Goal: Navigation & Orientation: Find specific page/section

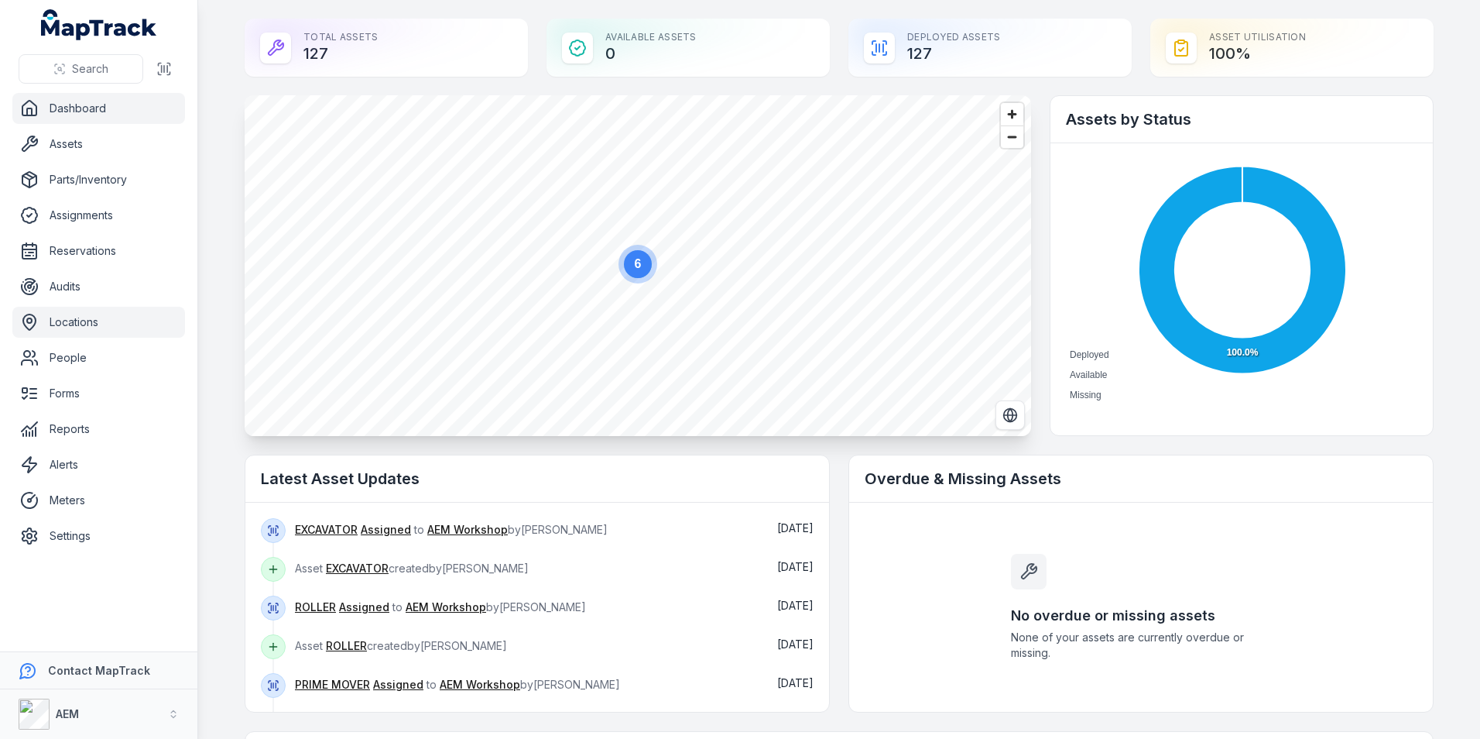
click at [91, 313] on link "Locations" at bounding box center [98, 322] width 173 height 31
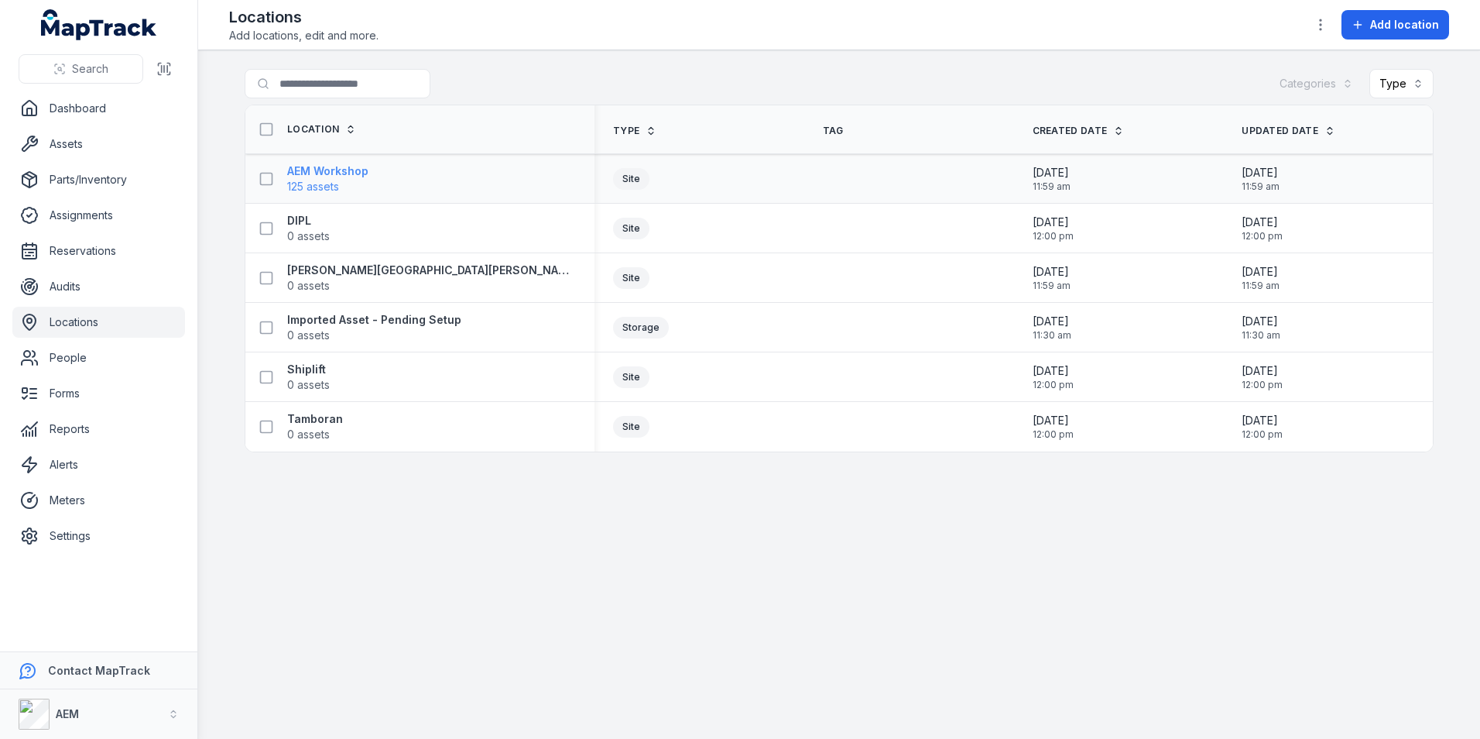
click at [300, 182] on span "125 assets" at bounding box center [313, 186] width 52 height 15
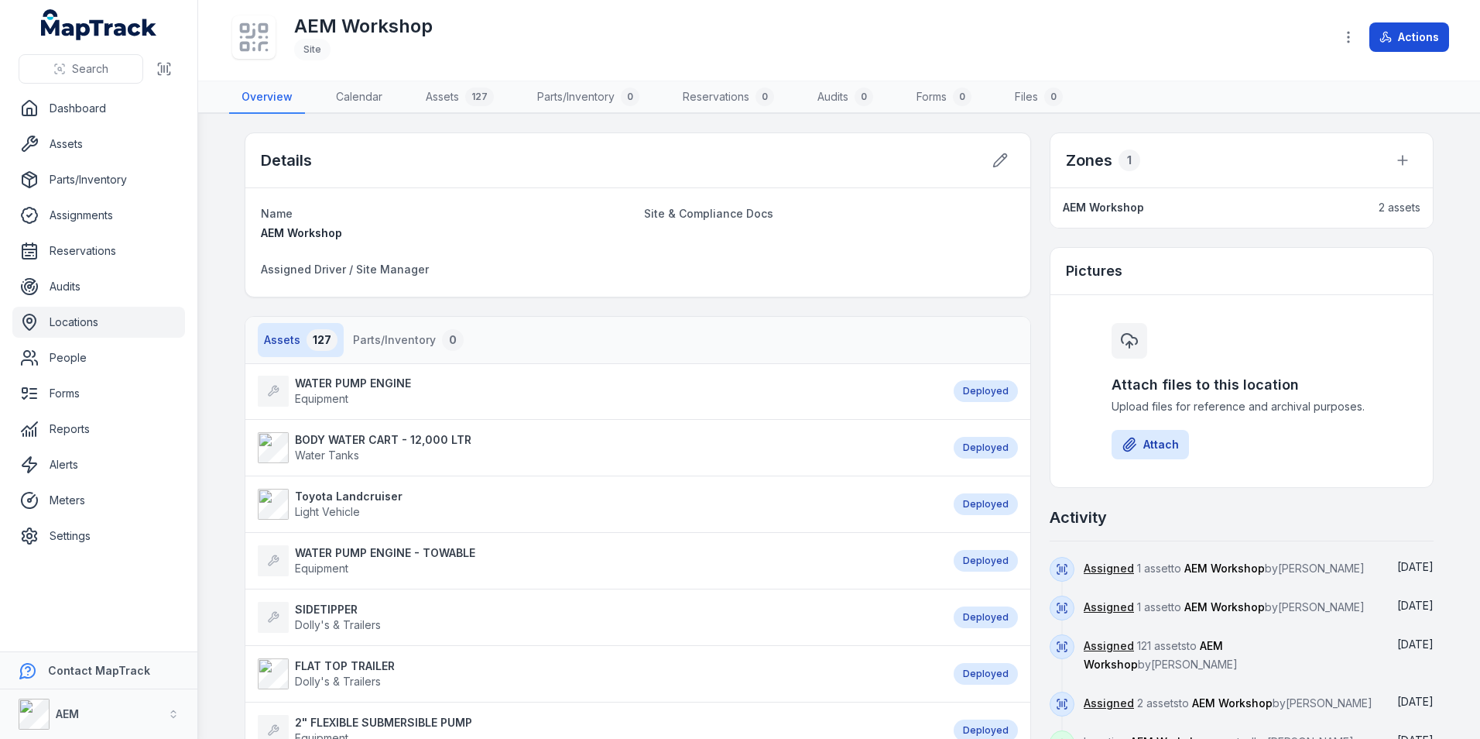
click at [1400, 30] on button "Actions" at bounding box center [1409, 36] width 80 height 29
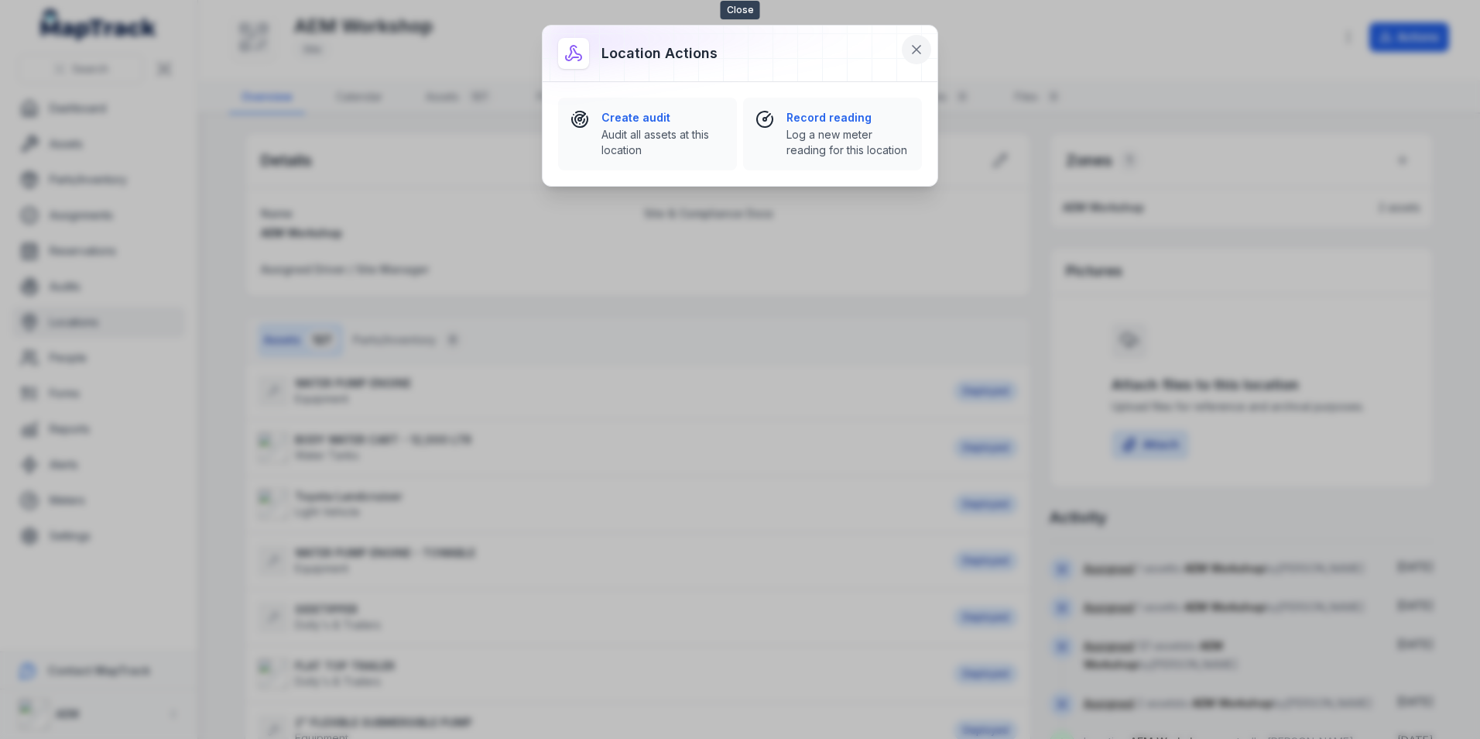
click at [920, 46] on icon at bounding box center [917, 50] width 8 height 8
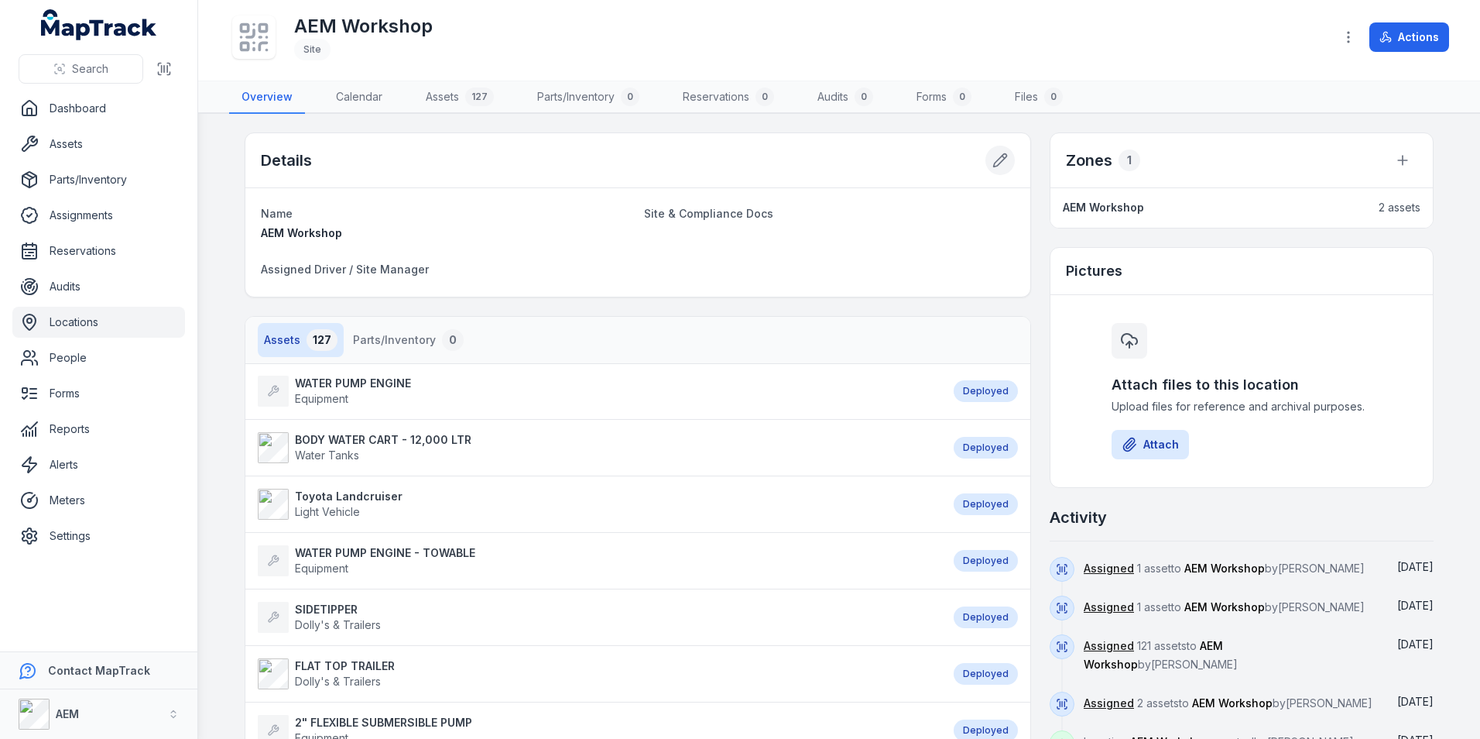
click at [992, 146] on button at bounding box center [999, 160] width 29 height 29
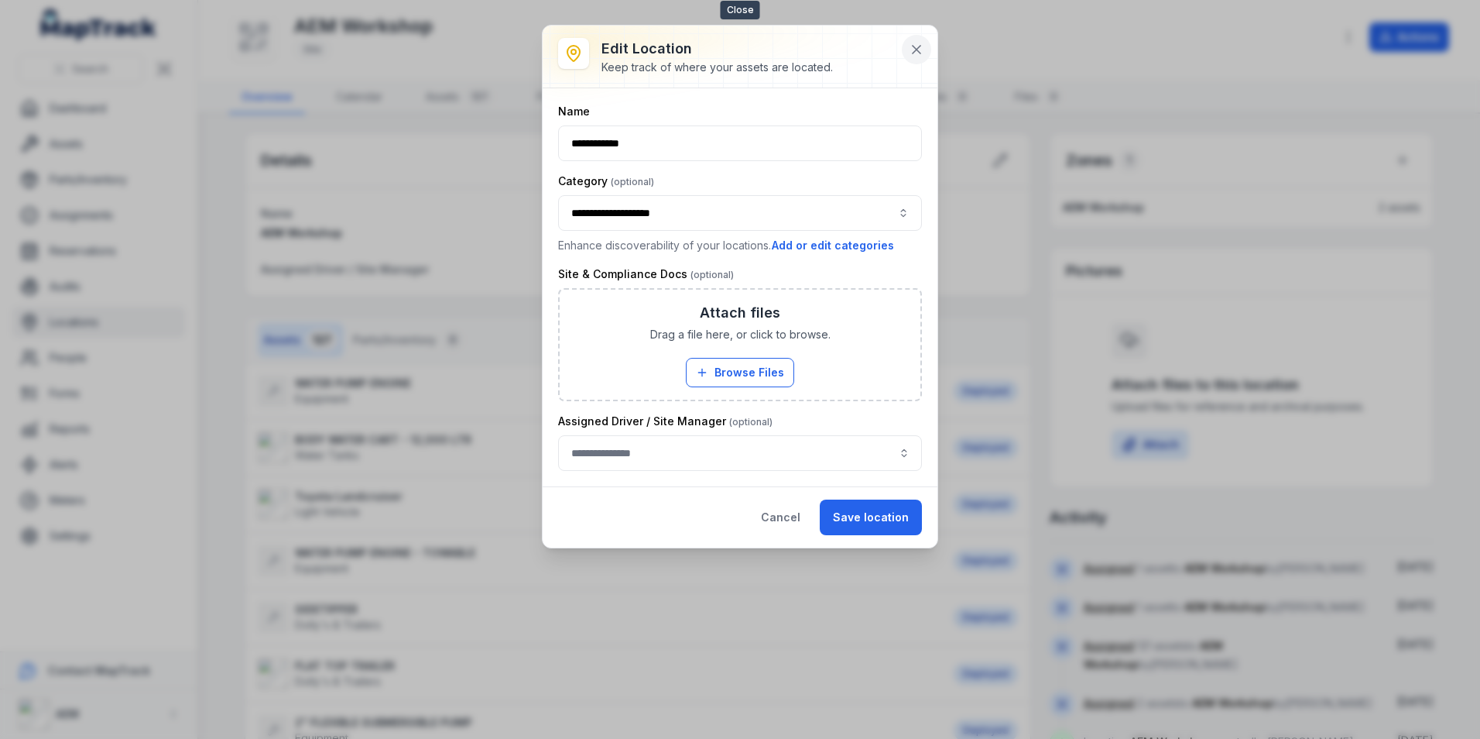
click at [908, 49] on button at bounding box center [916, 49] width 29 height 29
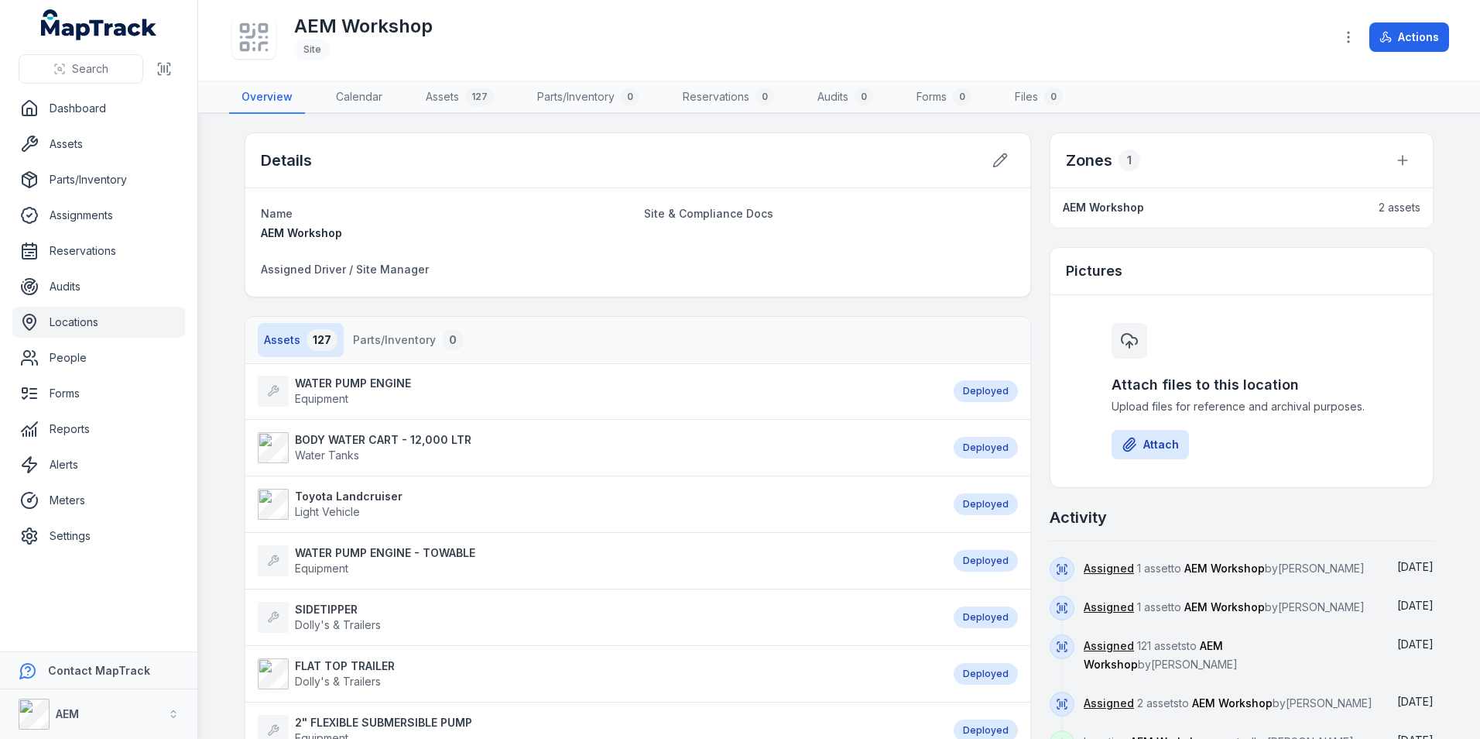
click at [996, 388] on div "Deployed" at bounding box center [986, 391] width 64 height 22
click at [1108, 574] on link "Assigned" at bounding box center [1109, 567] width 50 height 15
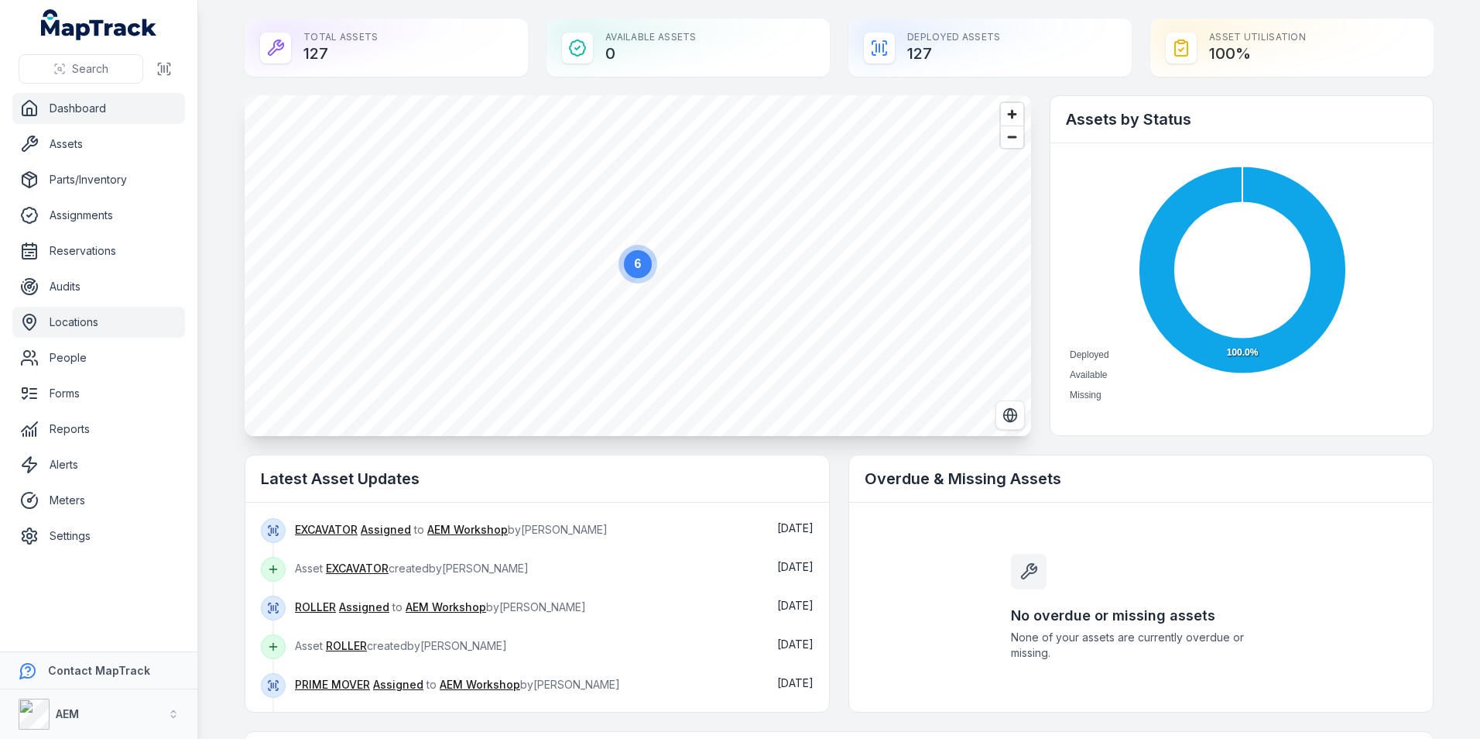
click at [98, 327] on link "Locations" at bounding box center [98, 322] width 173 height 31
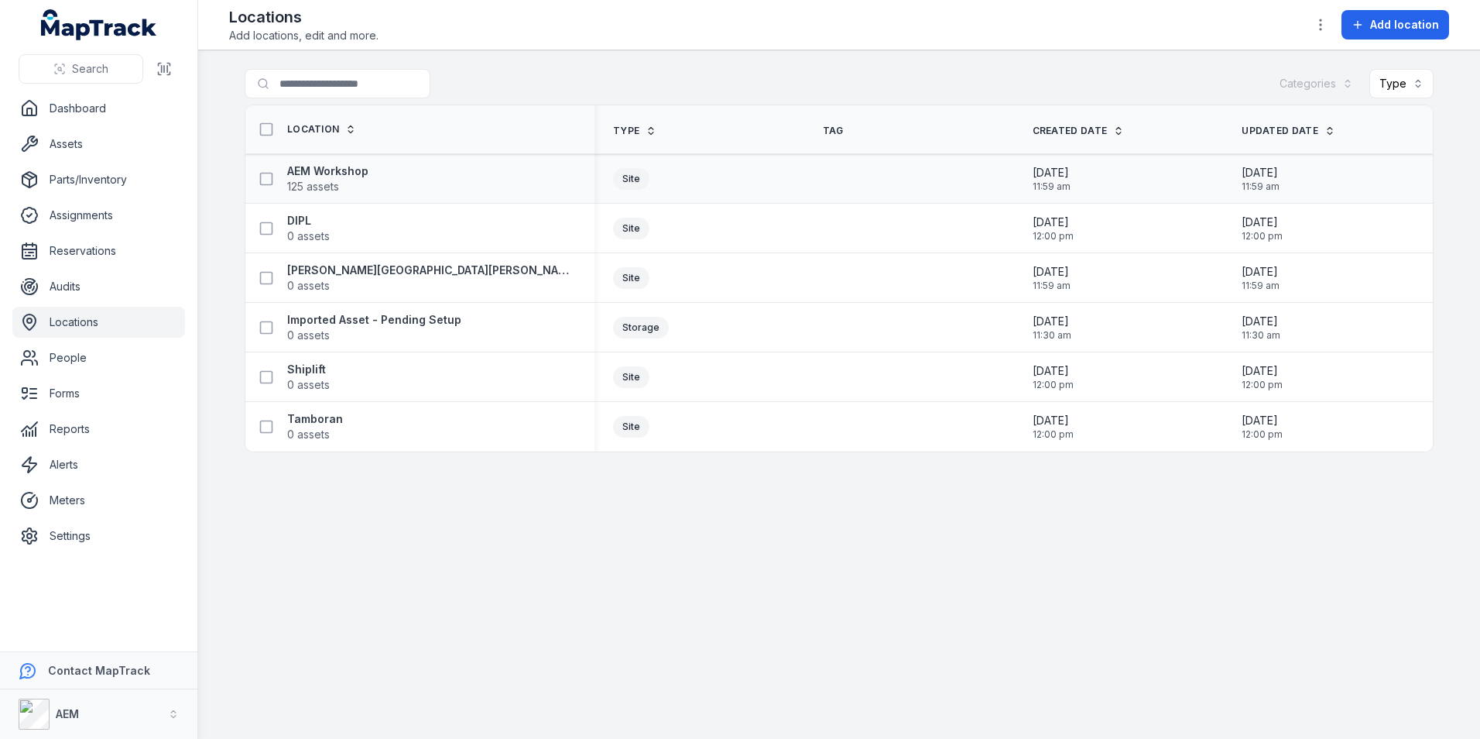
click at [646, 175] on div "Site" at bounding box center [631, 179] width 36 height 22
click at [266, 172] on icon at bounding box center [266, 178] width 15 height 15
click at [840, 700] on button "button" at bounding box center [837, 701] width 51 height 29
click at [1026, 624] on main "Search for locations Categories Type Location Type Tag Created Date Updated Dat…" at bounding box center [839, 394] width 1282 height 688
click at [953, 697] on button at bounding box center [944, 701] width 29 height 29
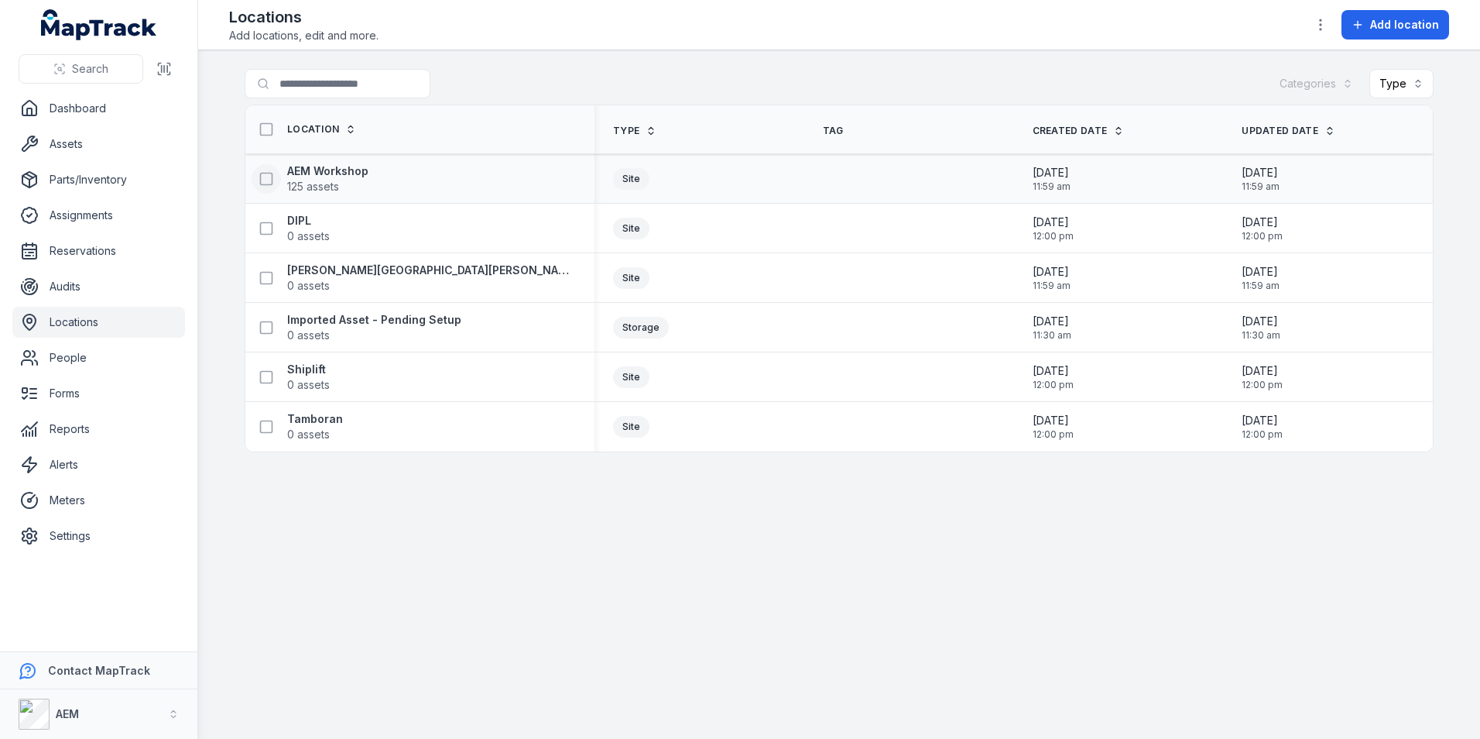
click at [485, 495] on main "Search for locations Categories Type Location Type Tag Created Date Updated Dat…" at bounding box center [839, 394] width 1282 height 688
click at [132, 262] on link "Reservations" at bounding box center [98, 250] width 173 height 31
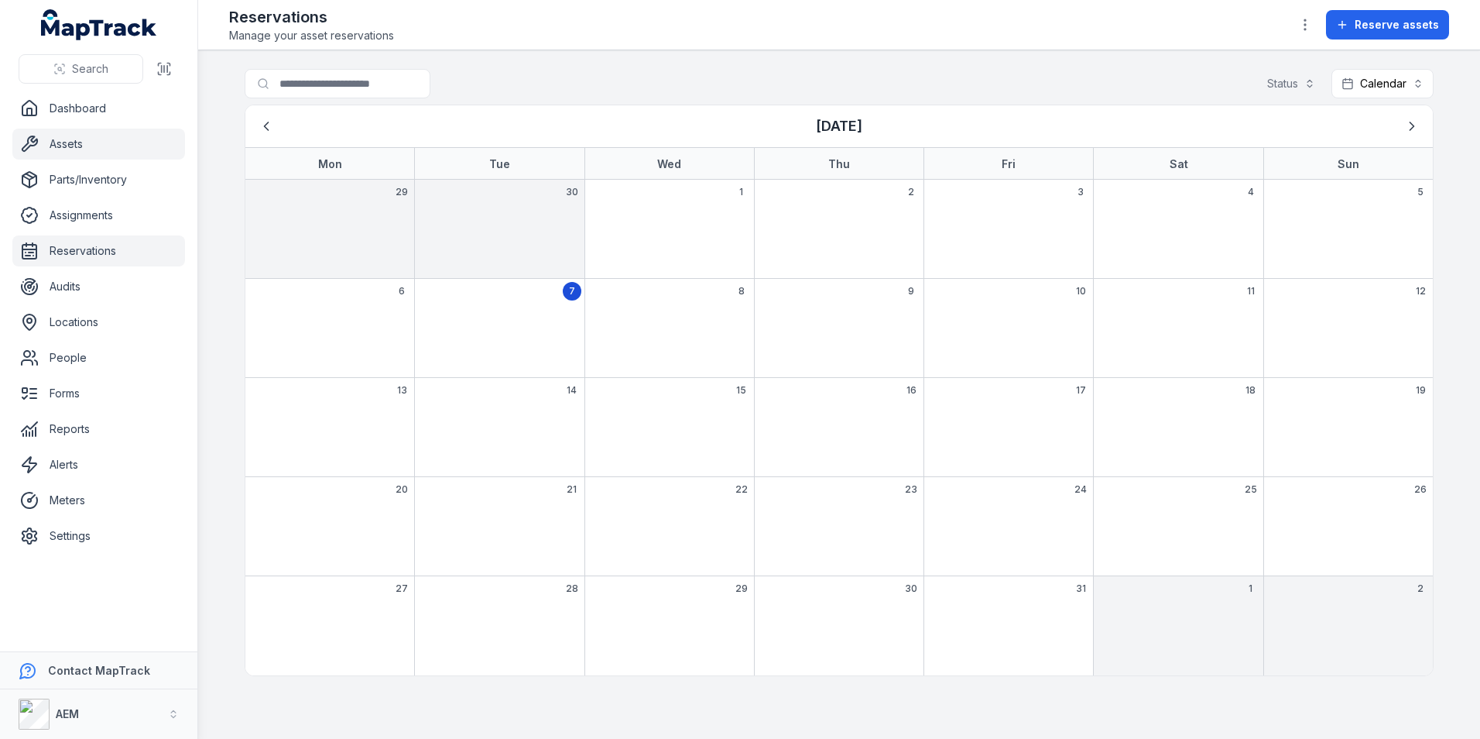
click at [119, 150] on link "Assets" at bounding box center [98, 144] width 173 height 31
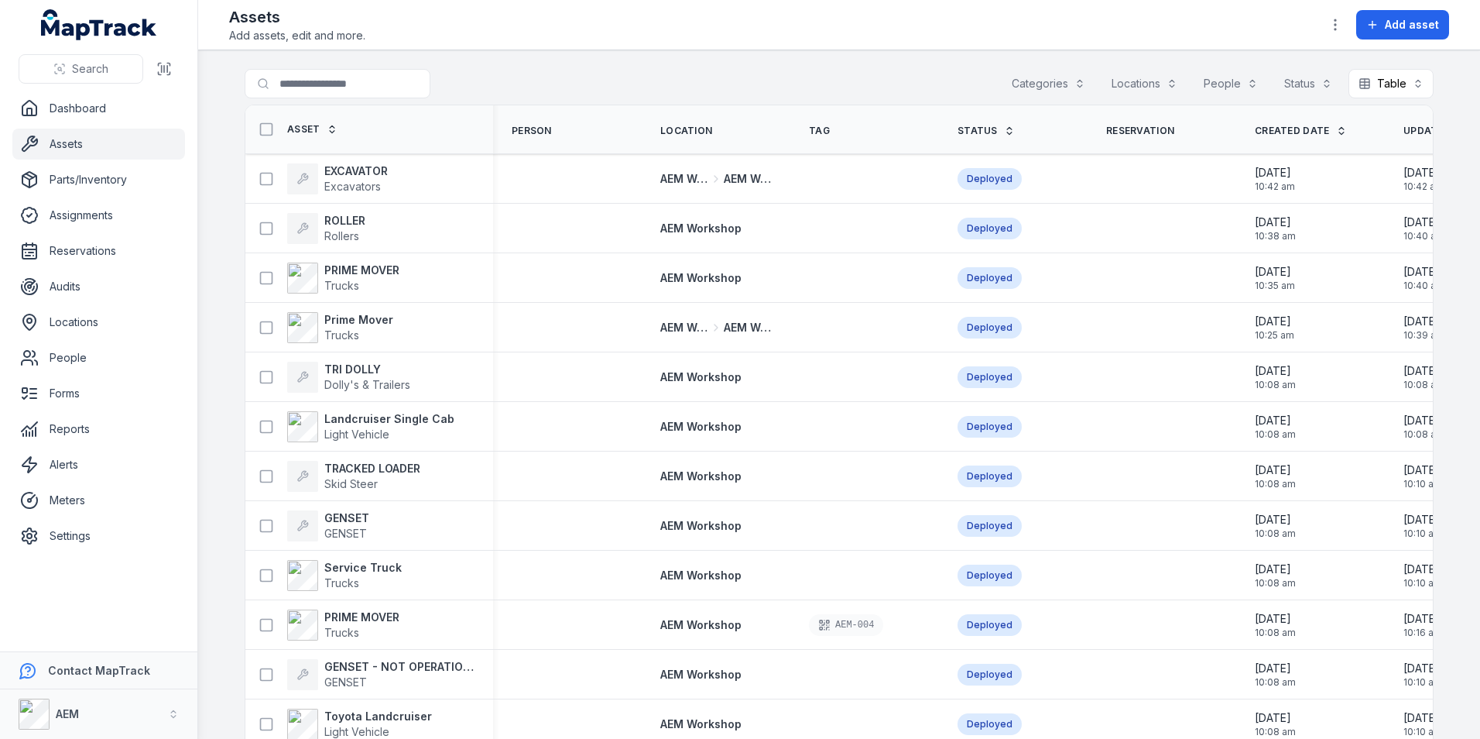
click at [315, 133] on link "Asset" at bounding box center [312, 129] width 50 height 12
click at [1147, 82] on div "Locations" at bounding box center [1145, 83] width 86 height 29
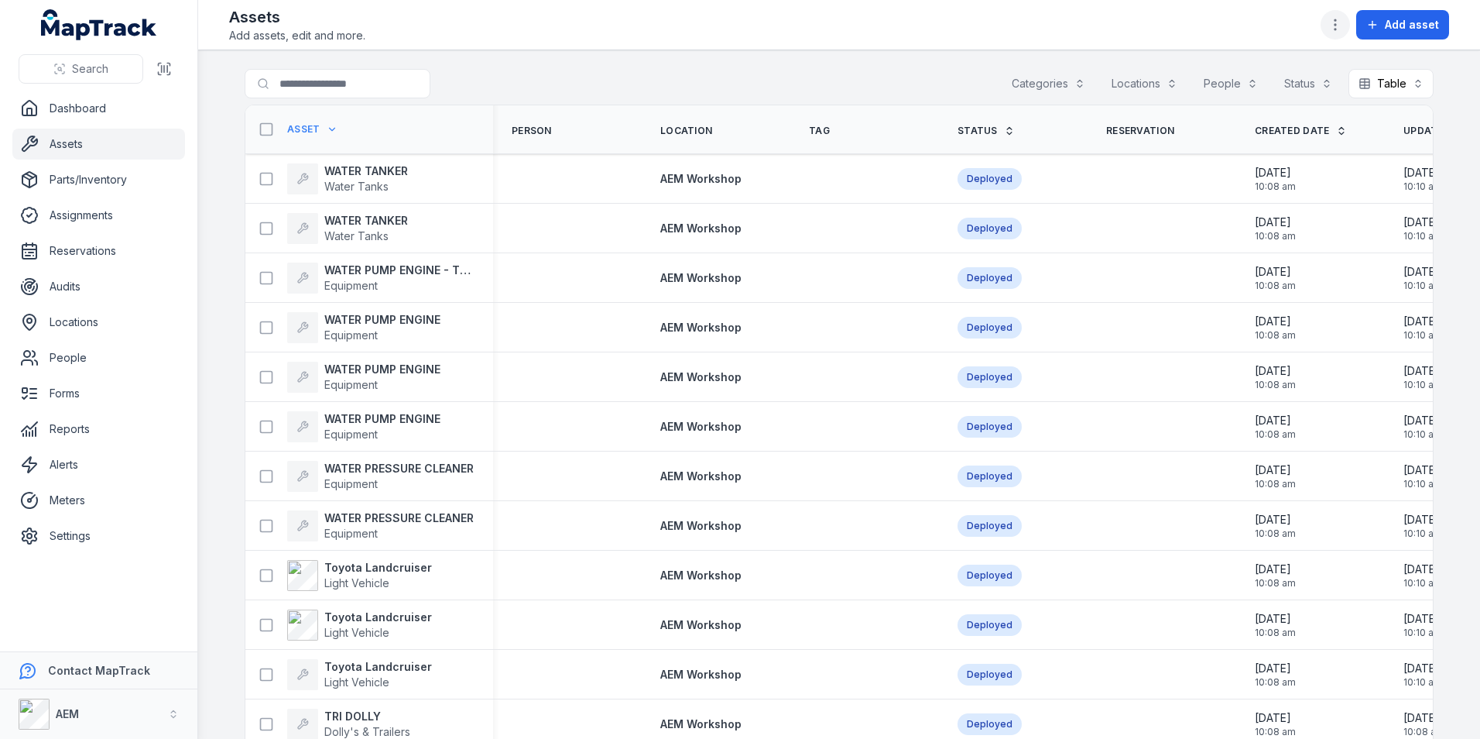
click at [1330, 28] on icon "button" at bounding box center [1335, 24] width 15 height 15
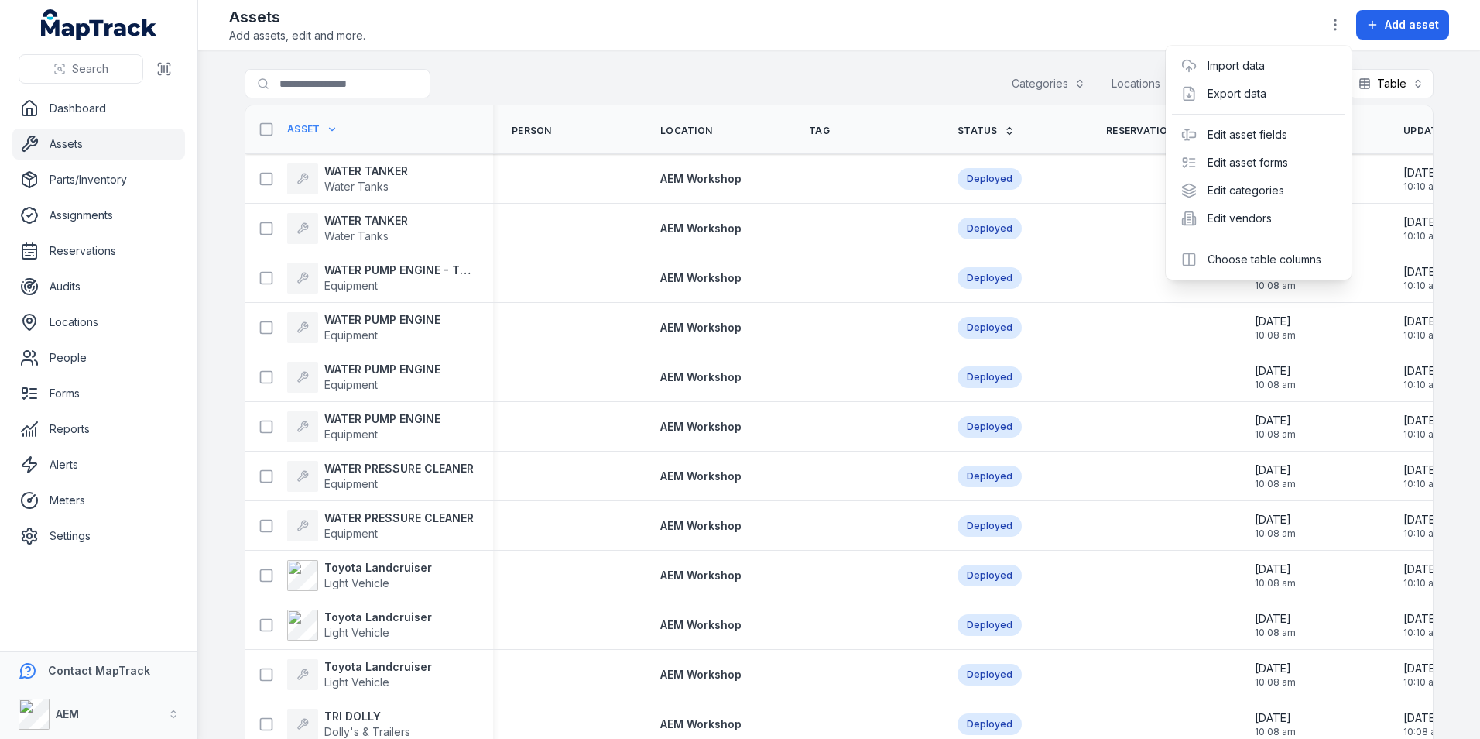
click at [625, 98] on div "Toggle Navigation Assets Add assets, edit and more. Add asset Search for assets…" at bounding box center [839, 369] width 1282 height 739
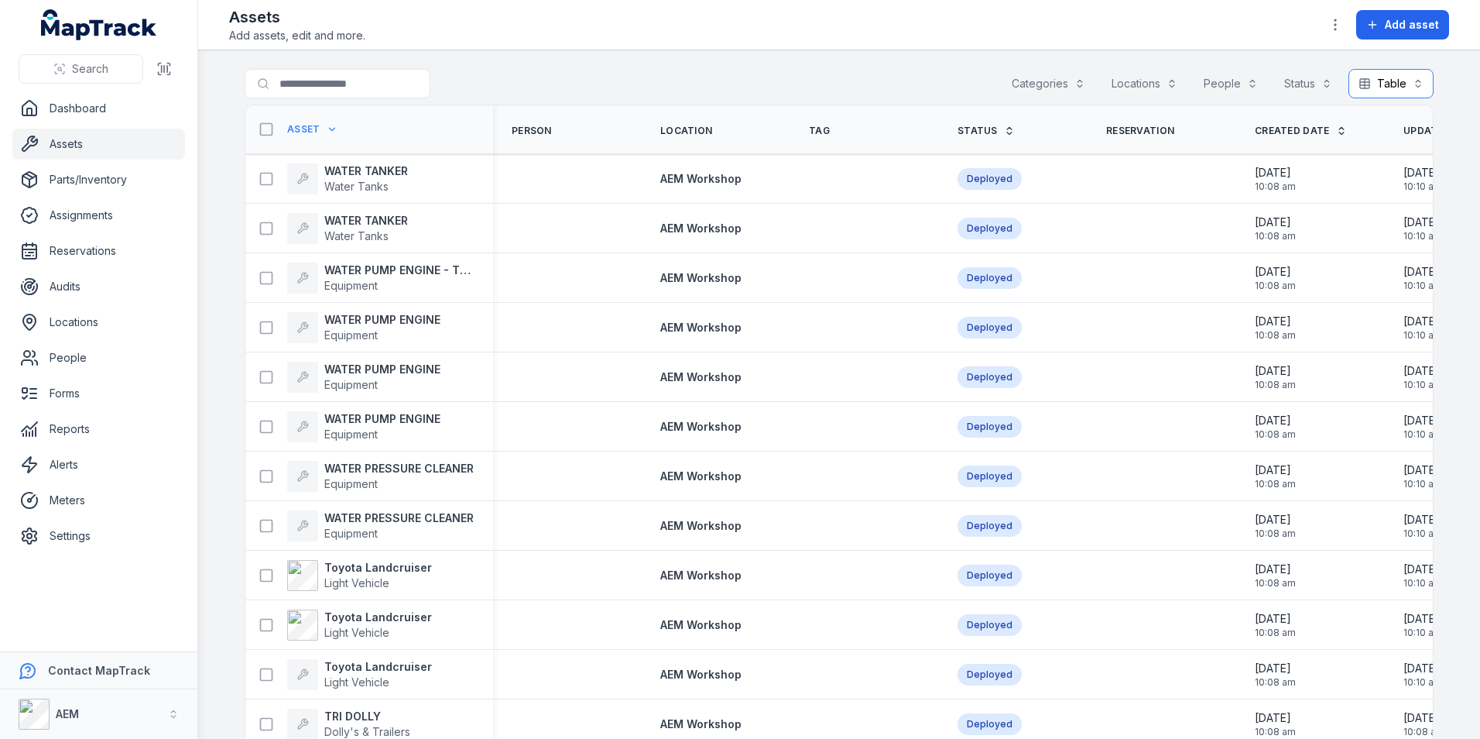
click at [1404, 86] on button "Table *****" at bounding box center [1391, 83] width 85 height 29
click at [1224, 88] on div "Categories Locations People Status Table *****" at bounding box center [1218, 83] width 432 height 29
click at [1224, 88] on button "People" at bounding box center [1231, 83] width 74 height 29
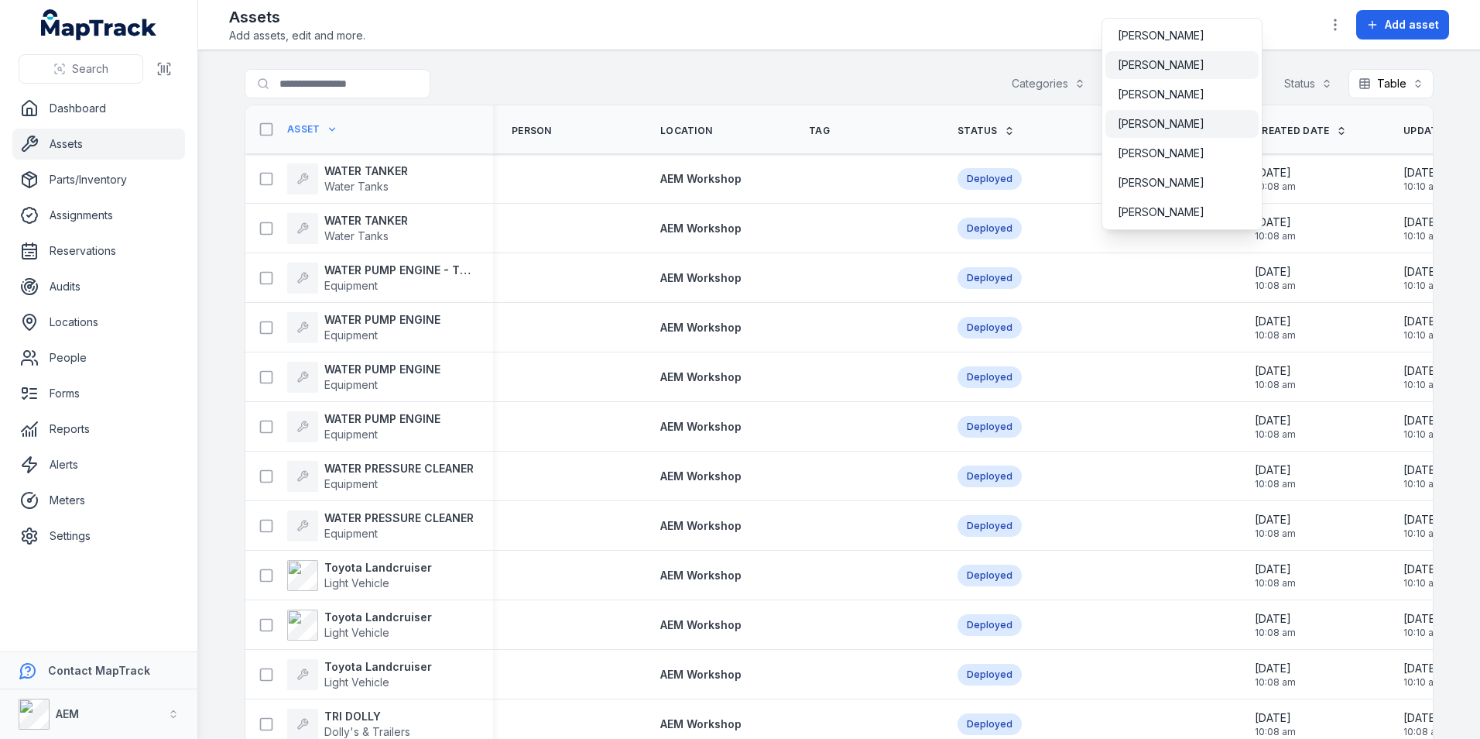
scroll to position [232, 0]
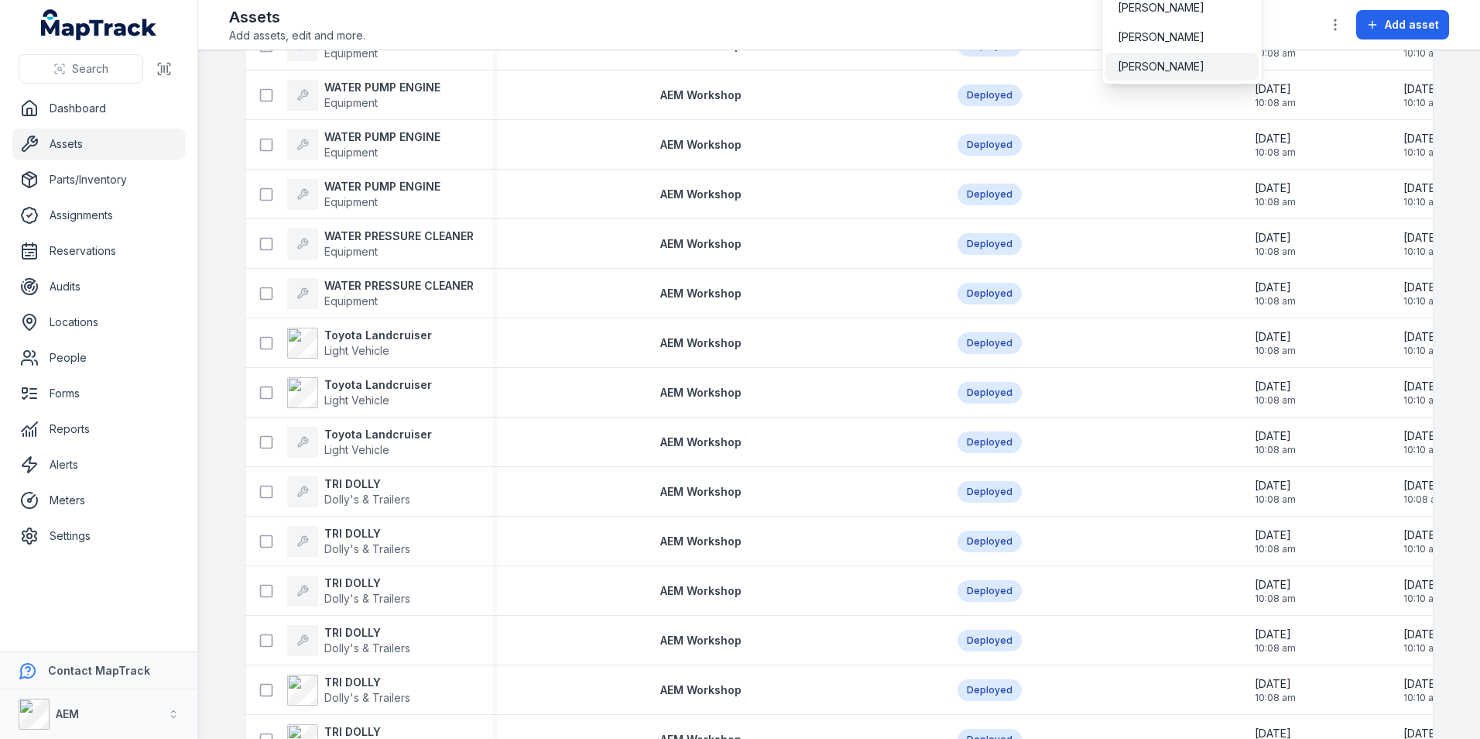
click at [85, 540] on div "Search Dashboard Assets Parts/Inventory Assignments Reservations Audits Locatio…" at bounding box center [740, 369] width 1480 height 739
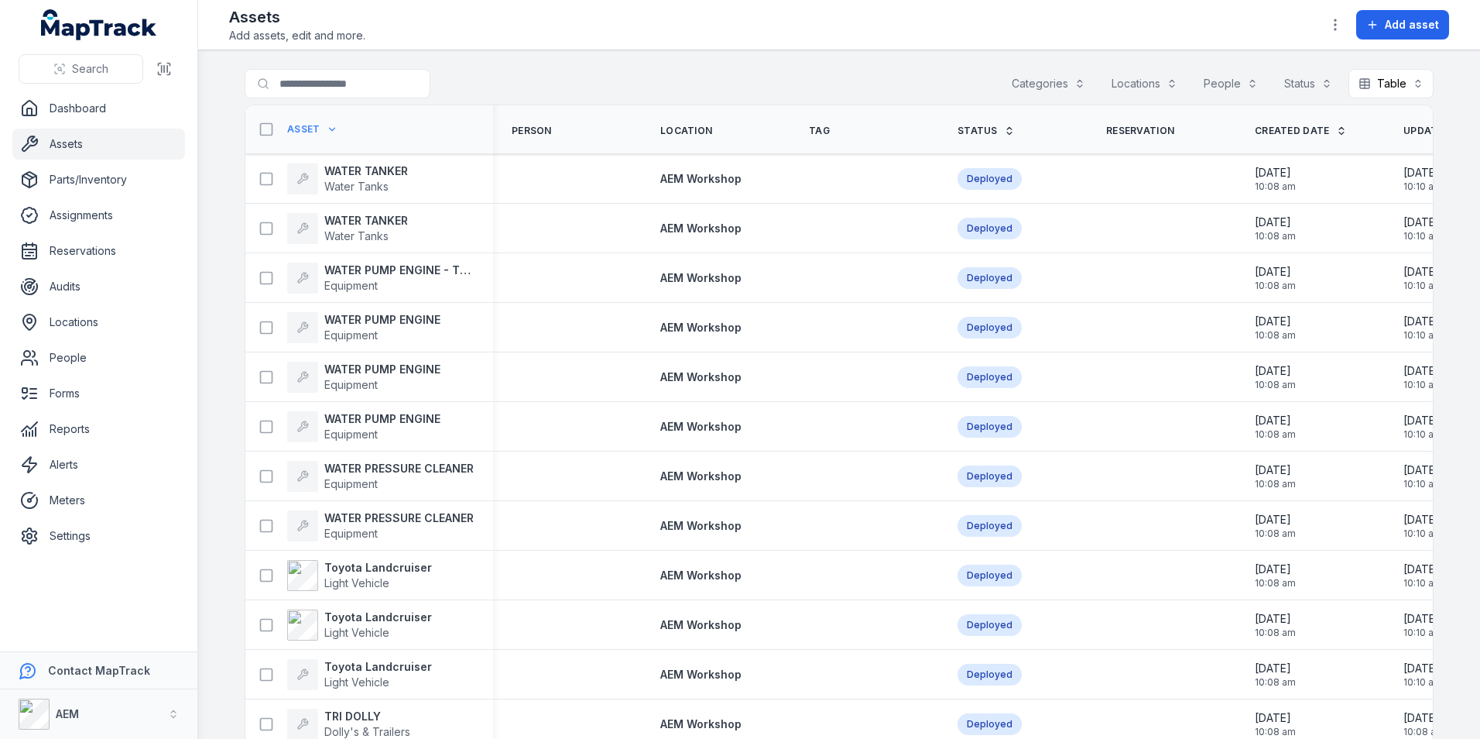
drag, startPoint x: 85, startPoint y: 540, endPoint x: 98, endPoint y: 518, distance: 25.6
click at [85, 540] on link "Settings" at bounding box center [98, 535] width 173 height 31
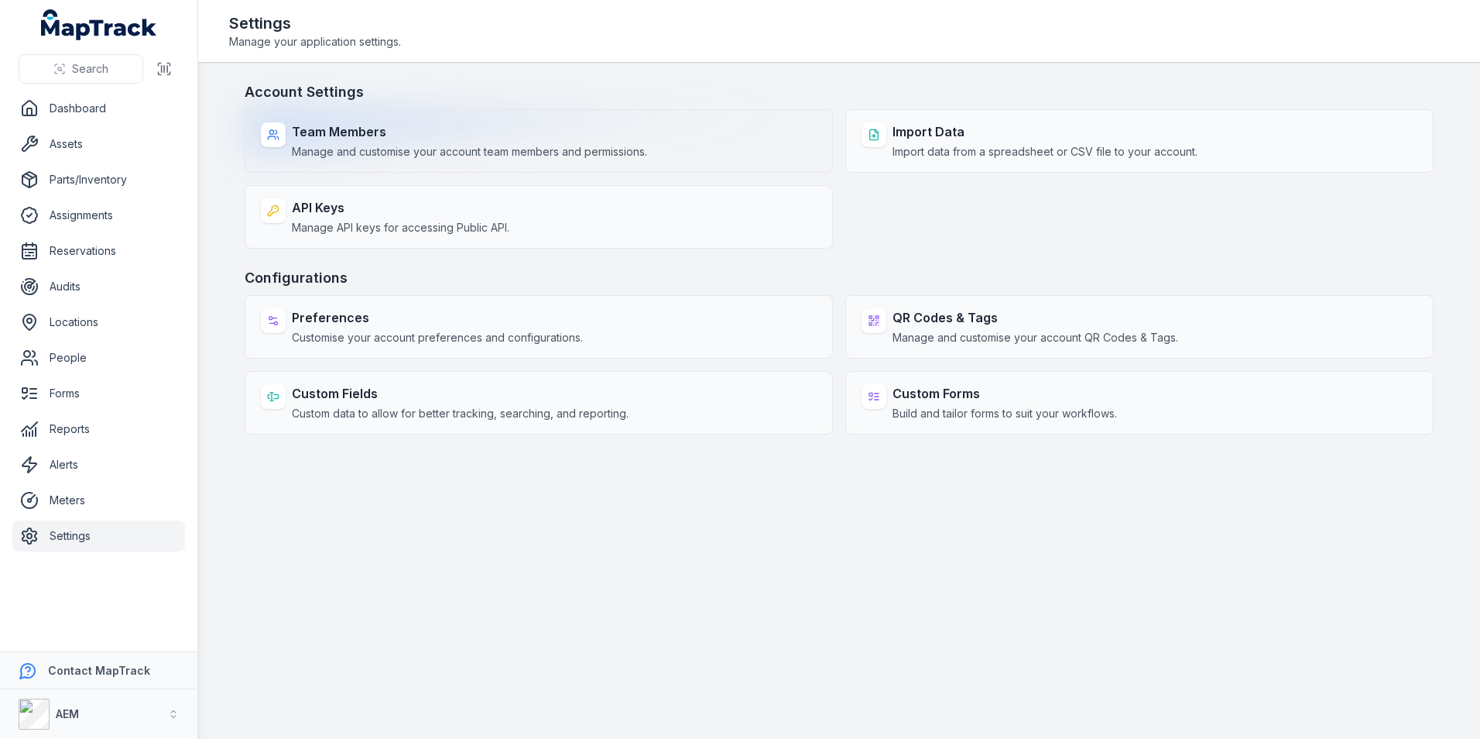
click at [406, 150] on span "Manage and customise your account team members and permissions." at bounding box center [469, 151] width 355 height 15
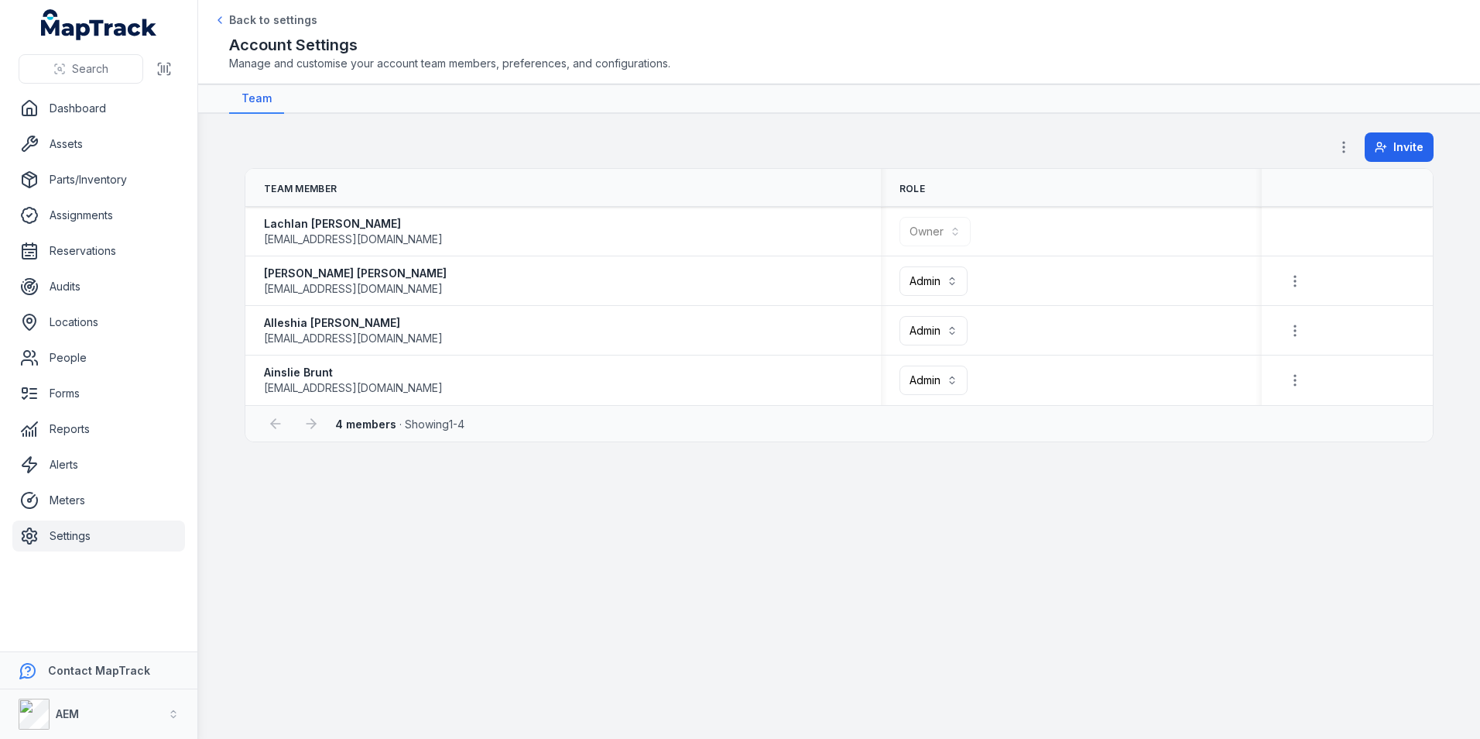
click at [532, 563] on main "**********" at bounding box center [839, 426] width 1282 height 625
click at [138, 415] on link "Reports" at bounding box center [98, 428] width 173 height 31
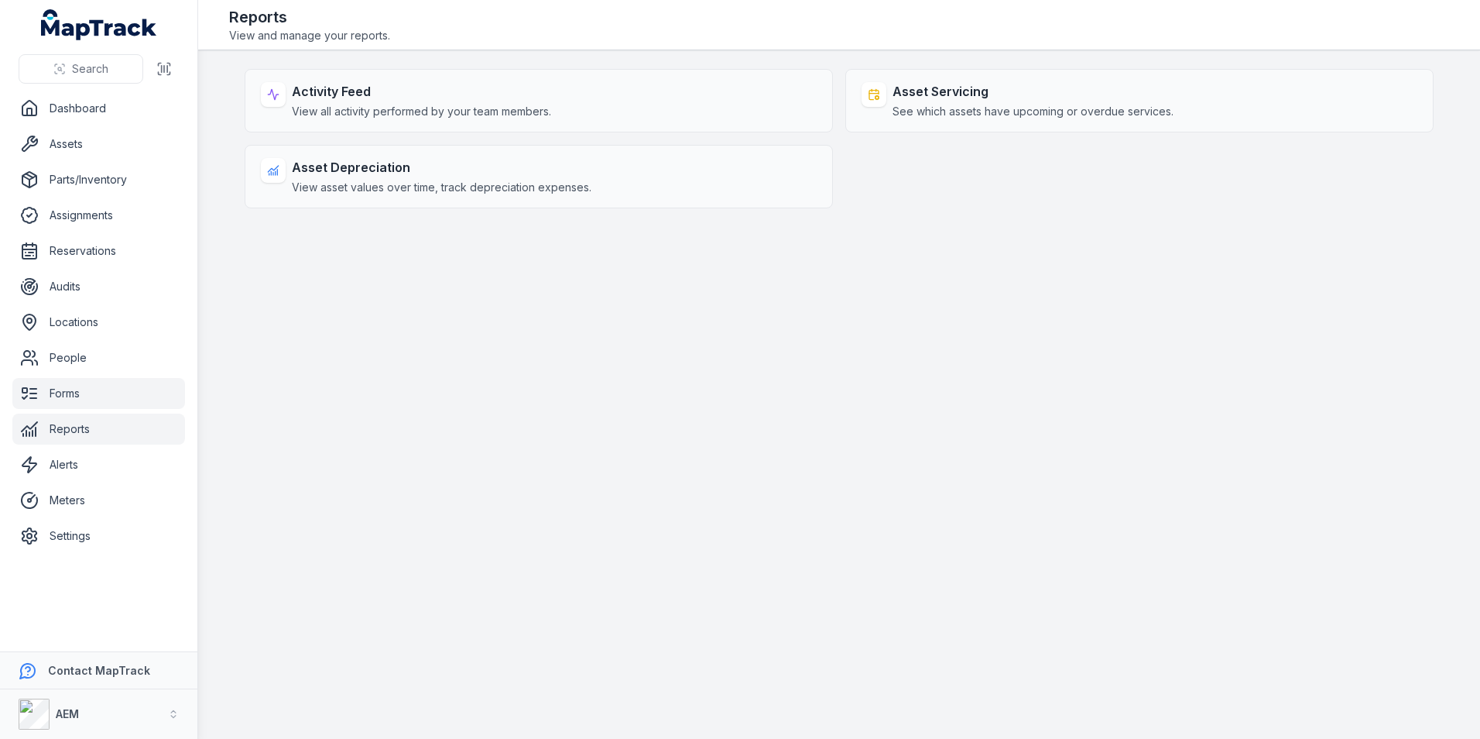
click at [121, 404] on link "Forms" at bounding box center [98, 393] width 173 height 31
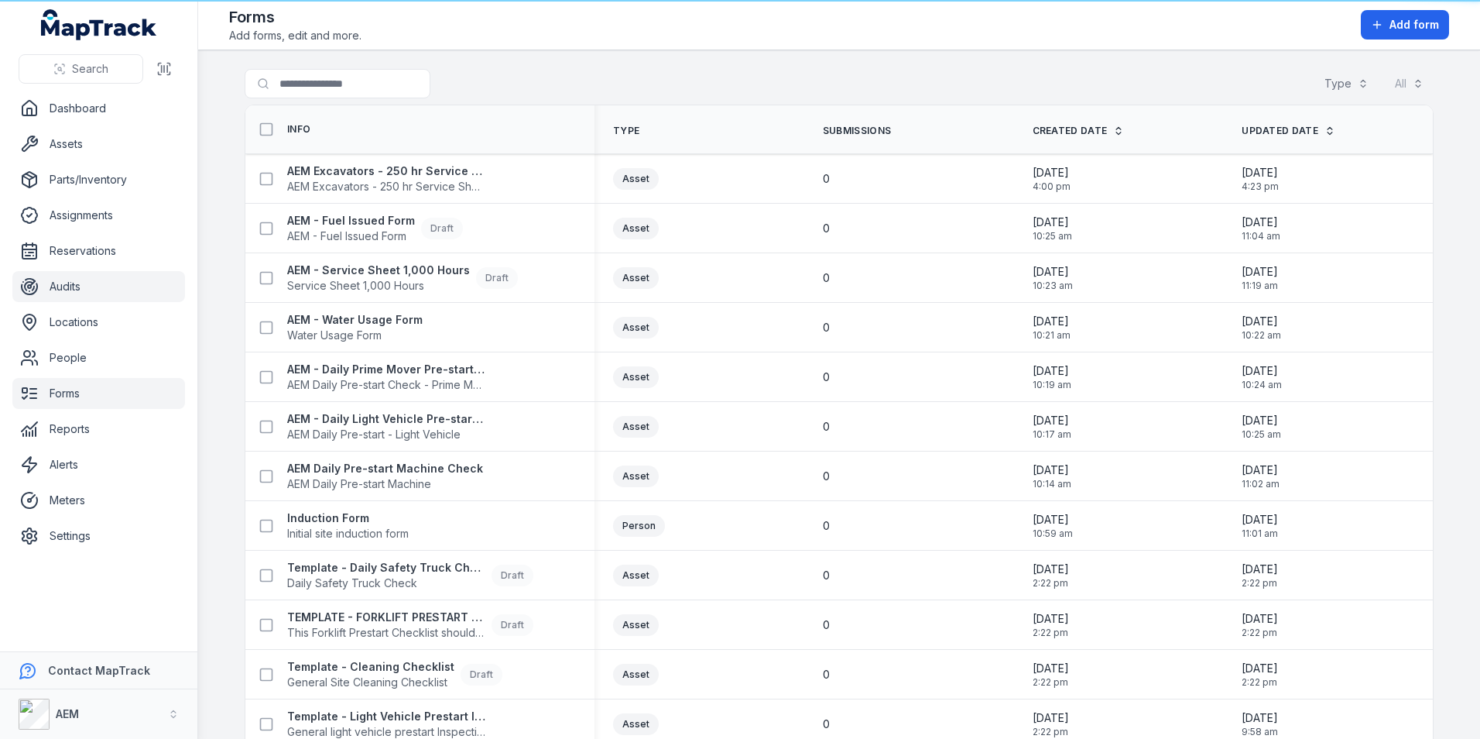
click at [104, 295] on link "Audits" at bounding box center [98, 286] width 173 height 31
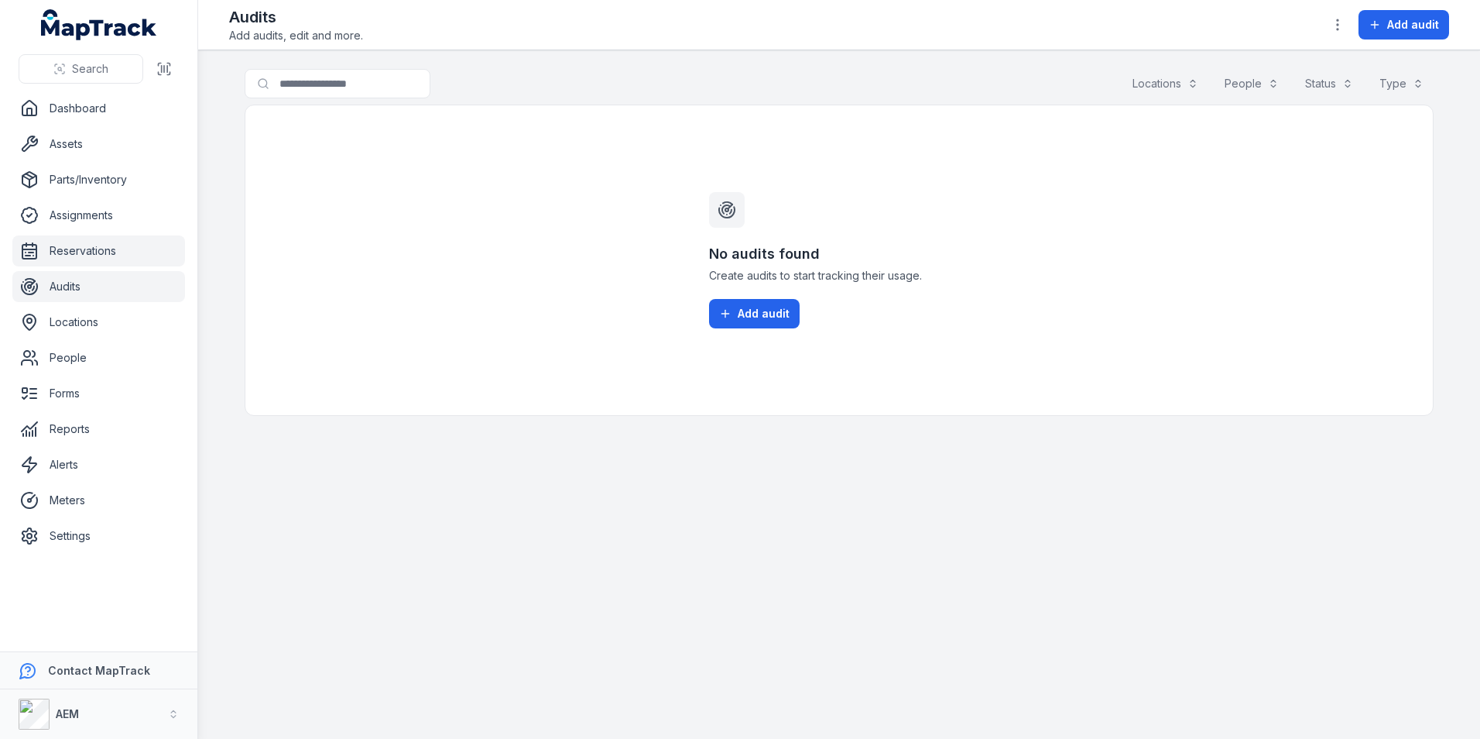
click at [93, 260] on link "Reservations" at bounding box center [98, 250] width 173 height 31
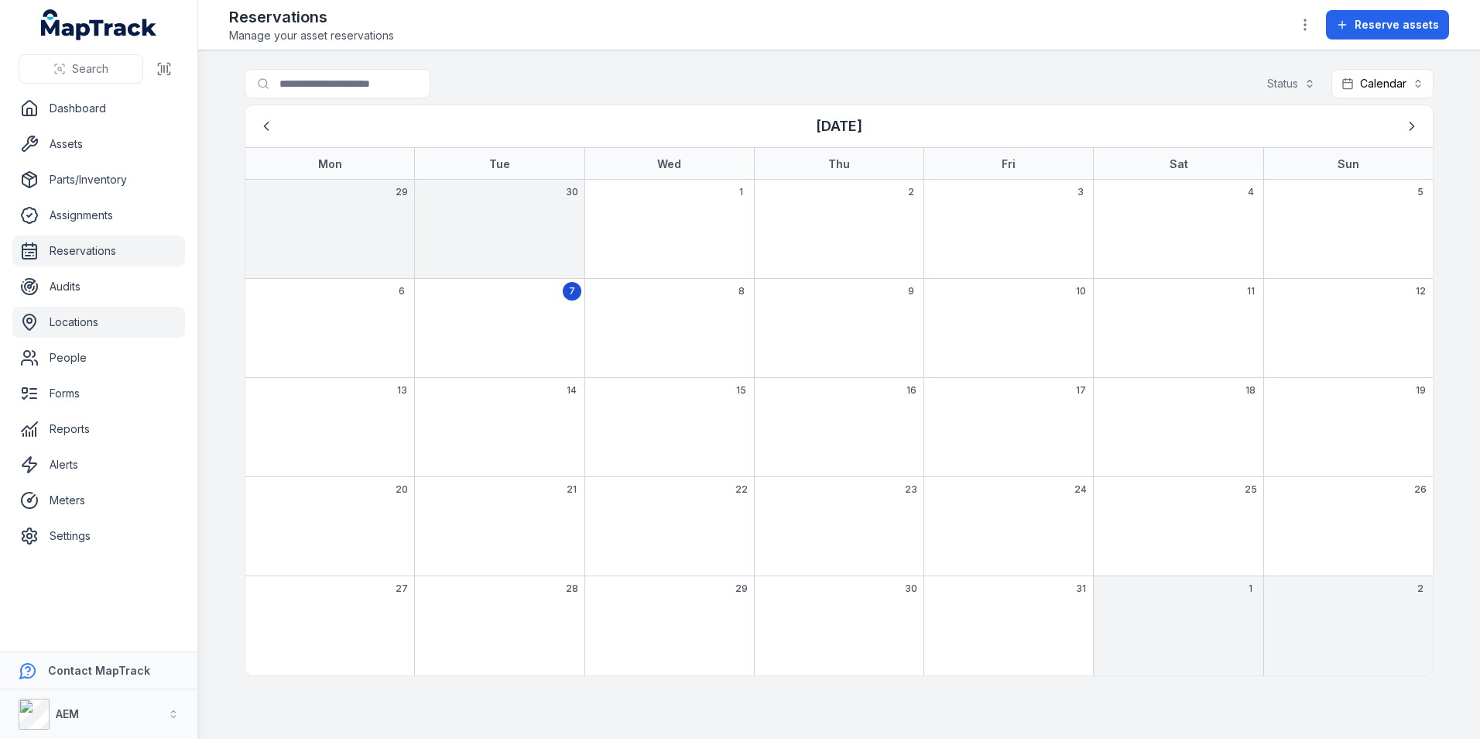
click at [82, 312] on link "Locations" at bounding box center [98, 322] width 173 height 31
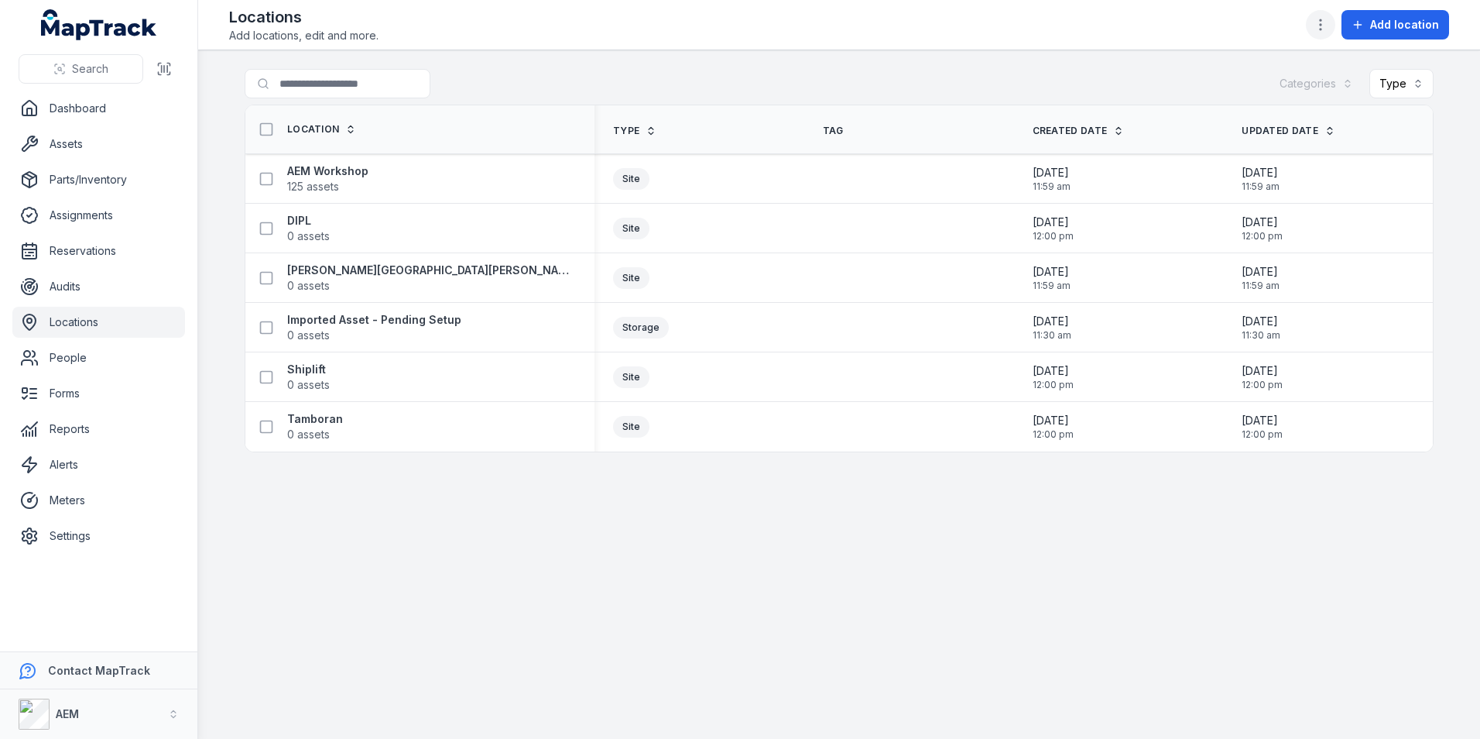
click at [1311, 25] on button "button" at bounding box center [1320, 24] width 29 height 29
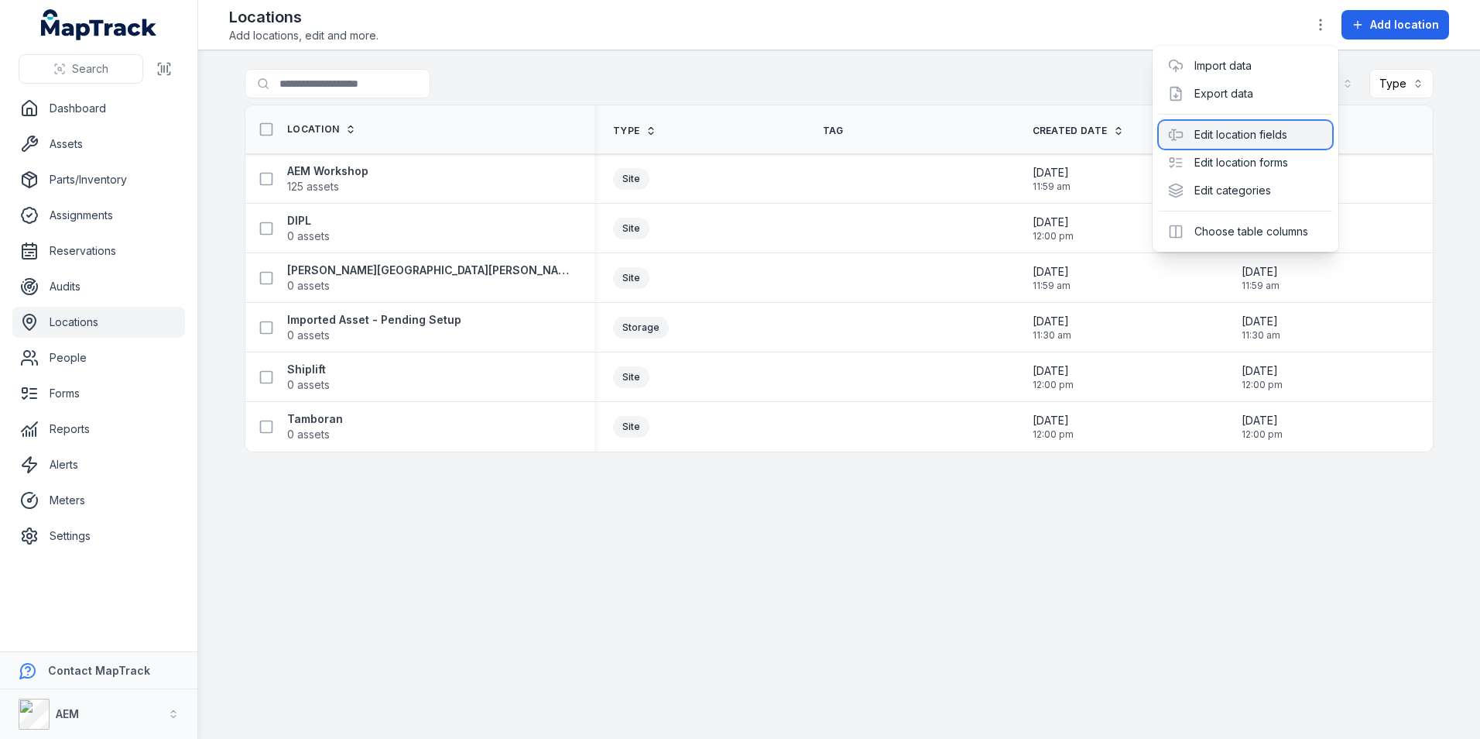
click at [1233, 134] on div "Edit location fields" at bounding box center [1245, 135] width 173 height 28
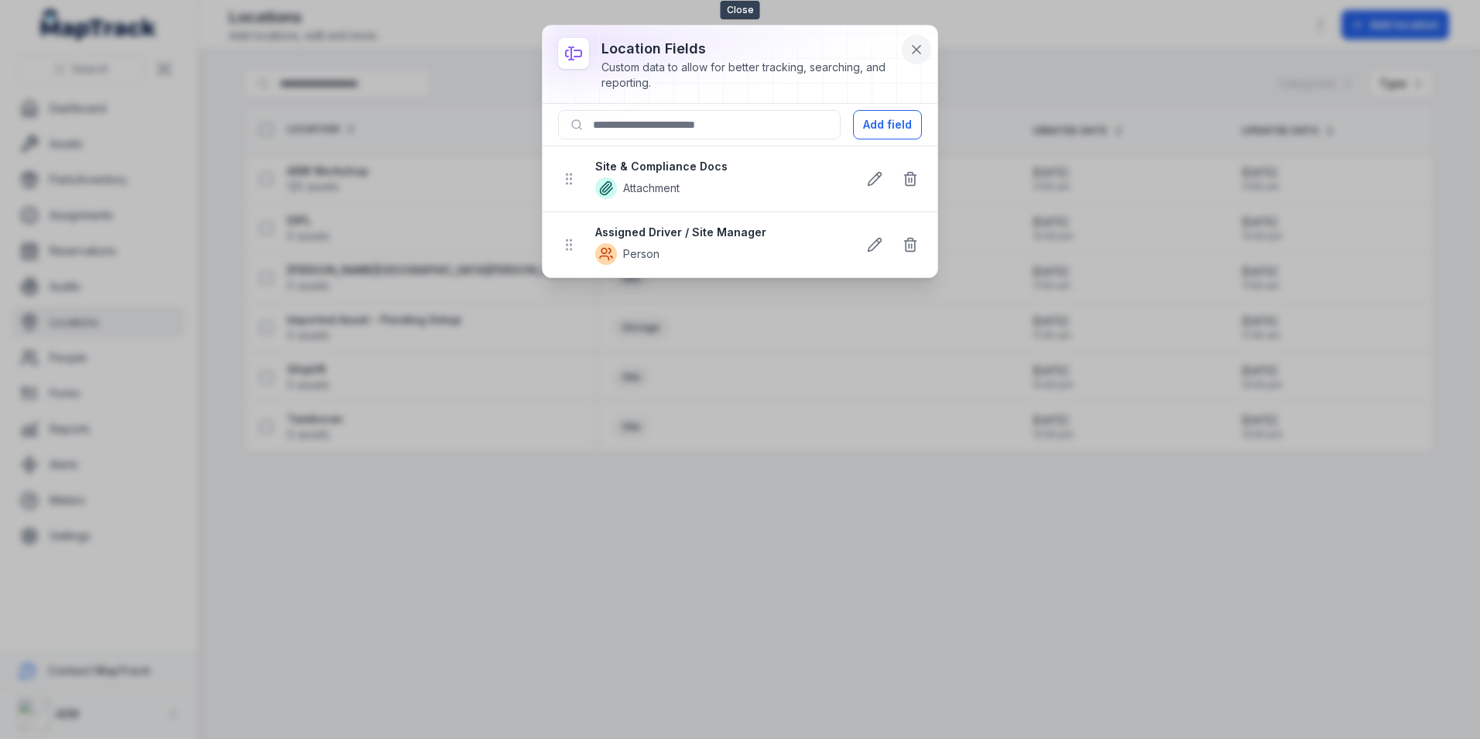
click at [911, 38] on button at bounding box center [916, 49] width 29 height 29
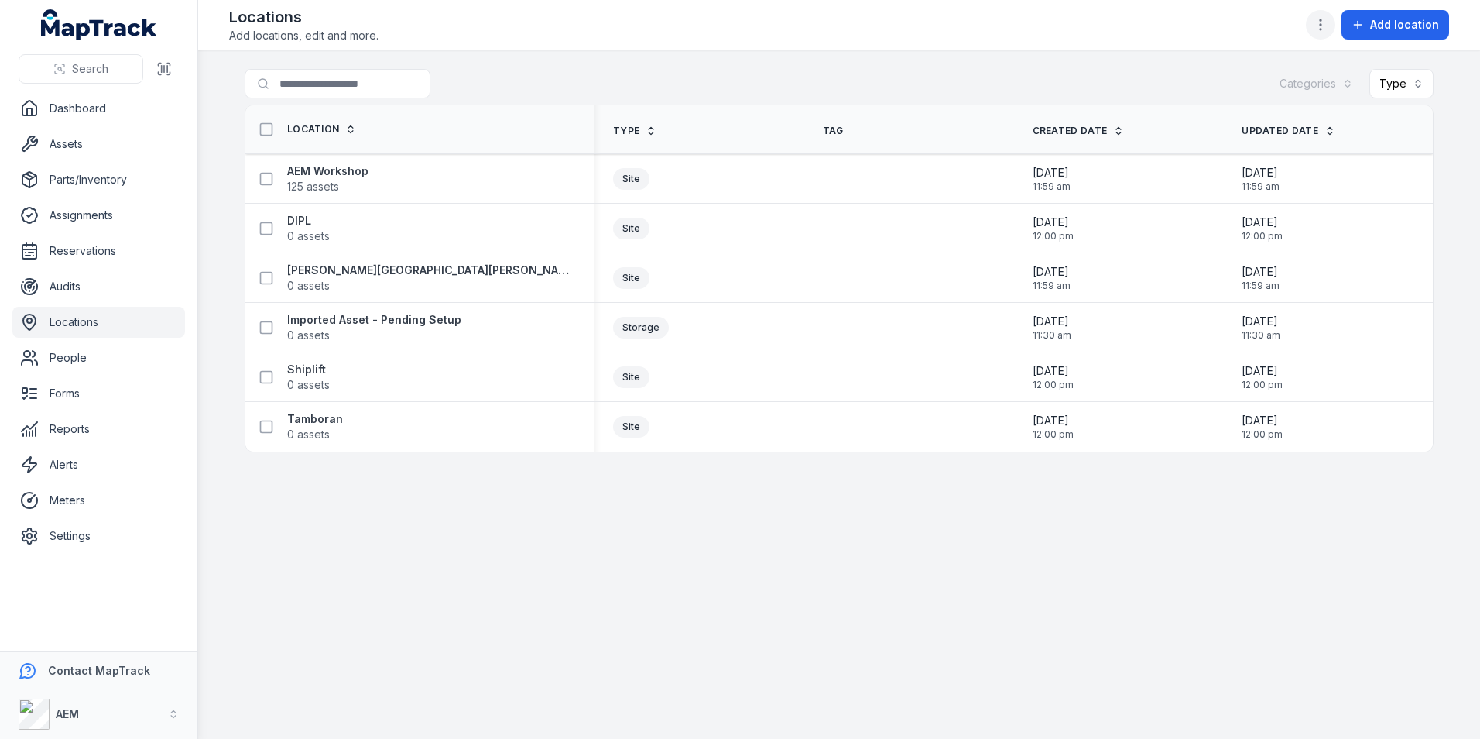
click at [1324, 19] on icon "button" at bounding box center [1320, 24] width 15 height 15
